Goal: Task Accomplishment & Management: Complete application form

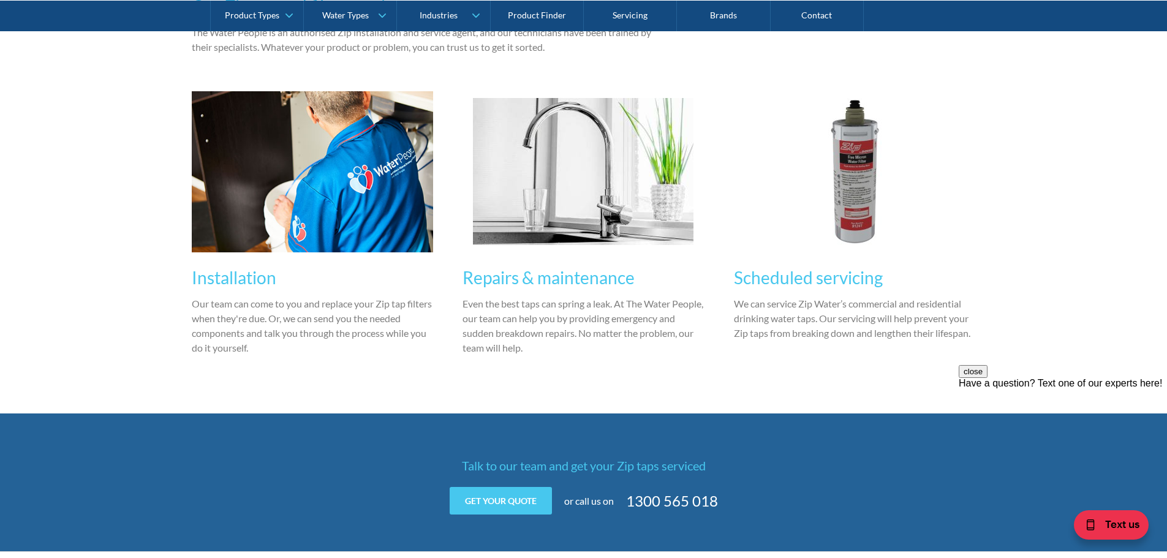
scroll to position [980, 0]
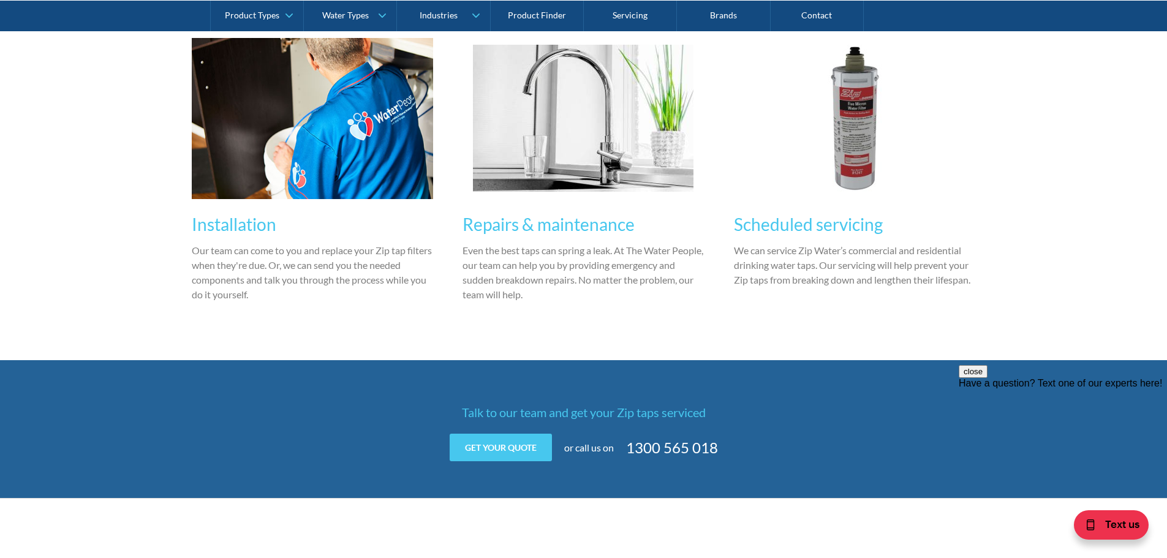
click at [570, 224] on h3 "Repairs & maintenance" at bounding box center [583, 224] width 242 height 26
click at [527, 445] on link "Get your quote" at bounding box center [500, 448] width 102 height 28
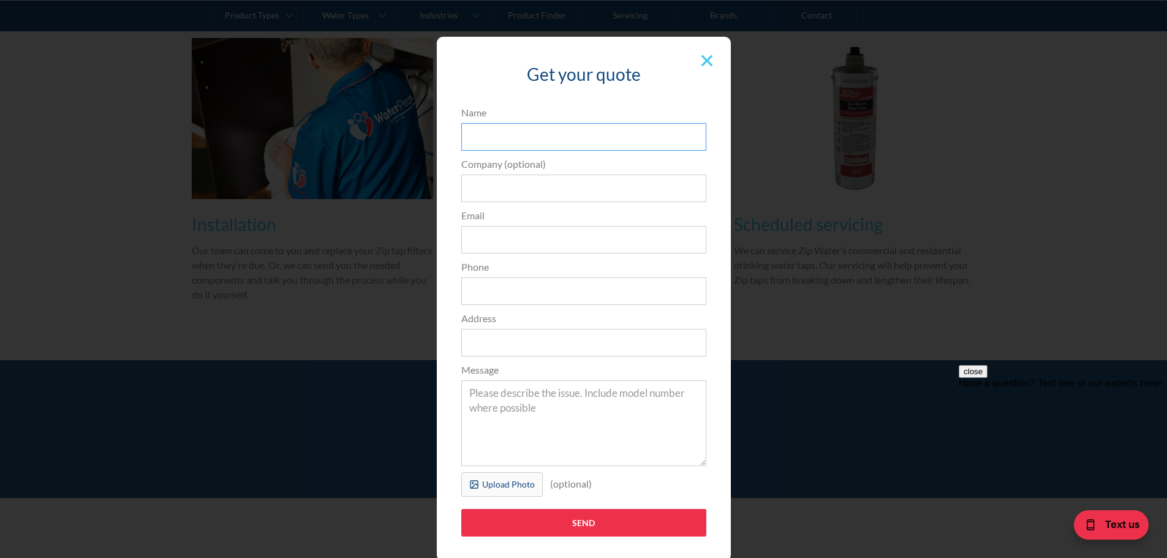
click at [497, 129] on input "Name" at bounding box center [583, 137] width 245 height 28
type input "[PERSON_NAME]"
type input "Belle Property Lindfield"
type input "[PERSON_NAME][EMAIL_ADDRESS][PERSON_NAME][DOMAIN_NAME]"
type input "0294166999"
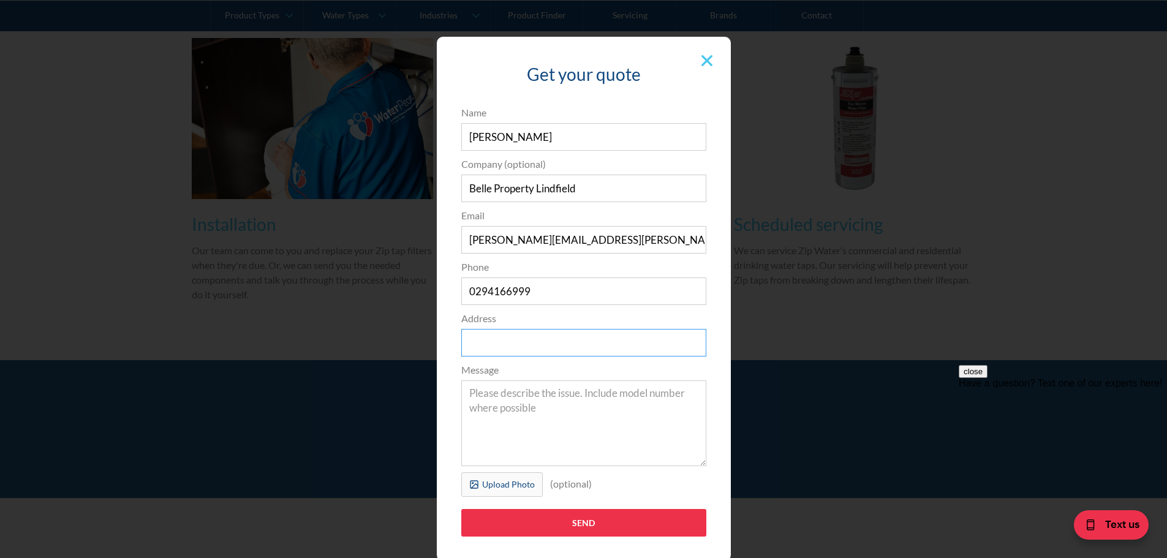
type input "3"
click at [605, 196] on input "Belle Property Lindfield" at bounding box center [583, 189] width 245 height 28
type input "Belle Property [GEOGRAPHIC_DATA]"
click at [541, 292] on input "0294166999" at bounding box center [583, 291] width 245 height 28
type input "0298177729"
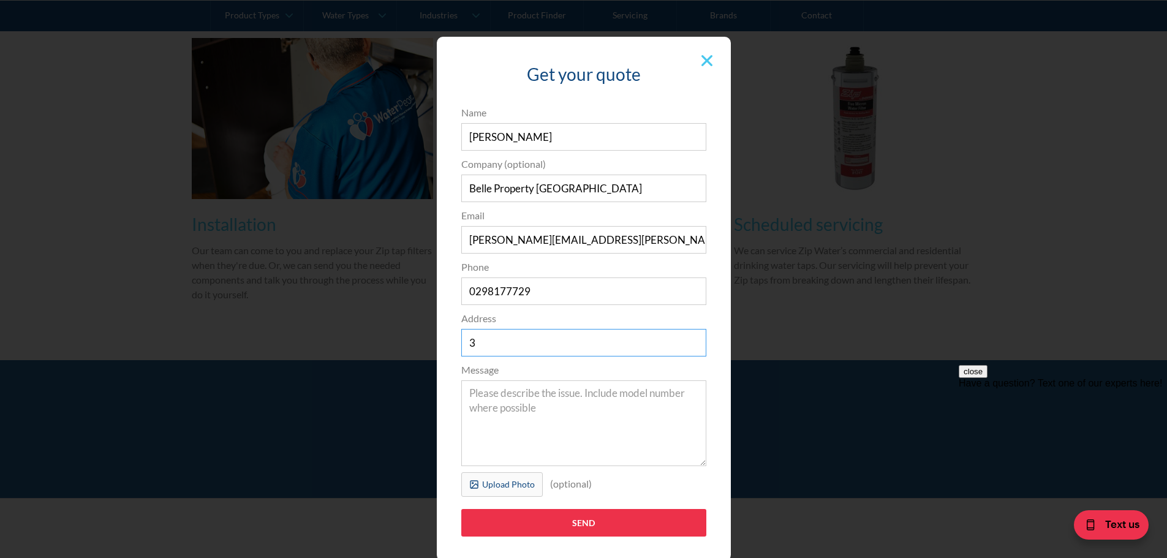
click at [495, 346] on input "3" at bounding box center [583, 343] width 245 height 28
click at [498, 396] on textarea "Message" at bounding box center [583, 423] width 245 height 86
click at [523, 403] on textarea "Message" at bounding box center [583, 423] width 245 height 86
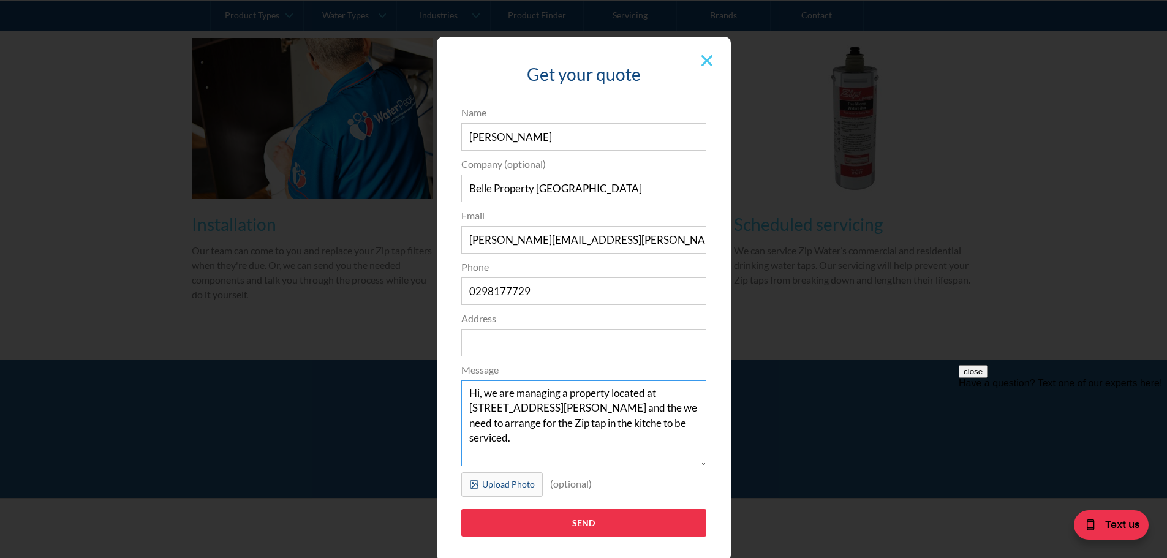
click at [584, 423] on textarea "Hi, we are managing a property located at [STREET_ADDRESS][PERSON_NAME] and the…" at bounding box center [583, 423] width 245 height 86
click at [671, 424] on textarea "Hi, we are managing a property located at [STREET_ADDRESS][PERSON_NAME] and the…" at bounding box center [583, 423] width 245 height 86
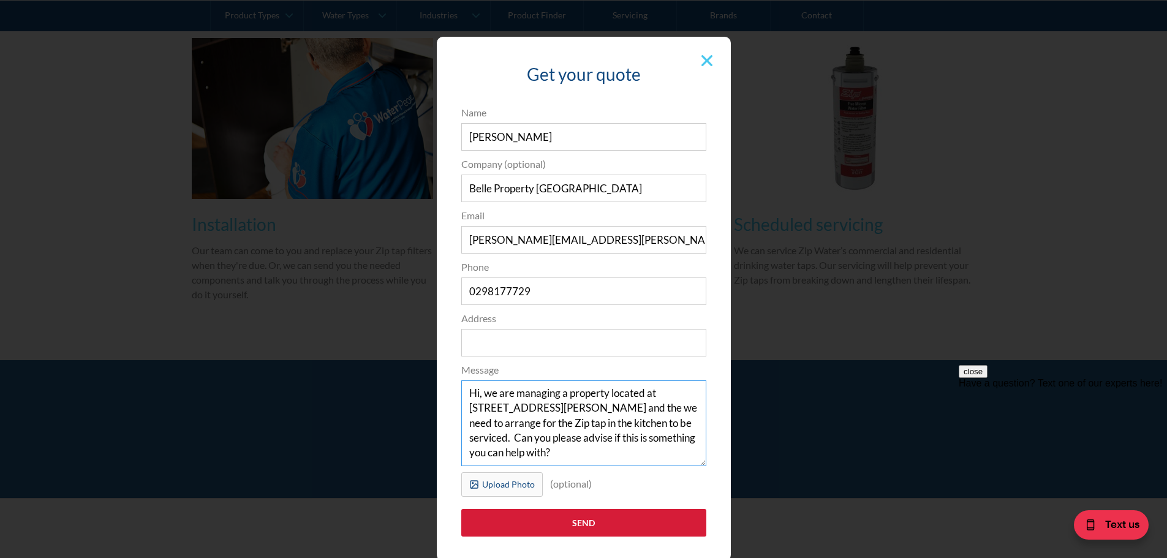
type textarea "Hi, we are managing a property located at [STREET_ADDRESS][PERSON_NAME] and the…"
click at [615, 522] on input "Send" at bounding box center [583, 523] width 245 height 28
click at [464, 348] on input "Address" at bounding box center [583, 343] width 245 height 28
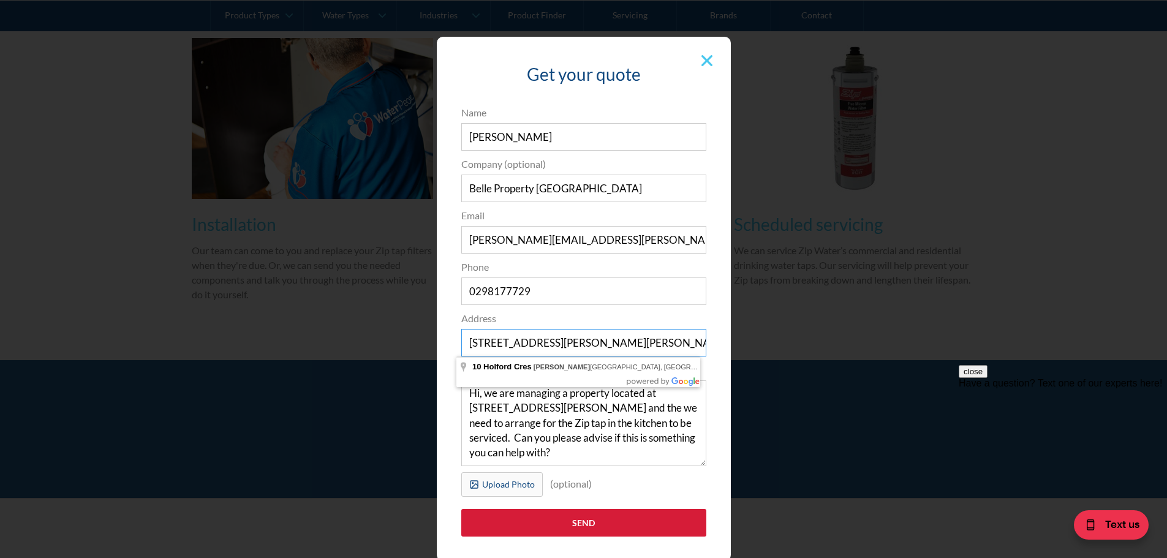
type input "[STREET_ADDRESS][PERSON_NAME][PERSON_NAME]"
click at [558, 522] on input "Send" at bounding box center [583, 523] width 245 height 28
